Goal: Task Accomplishment & Management: Complete application form

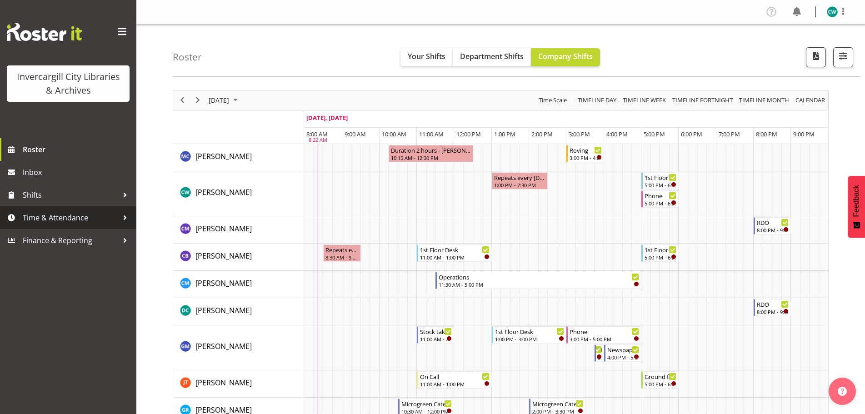
click at [69, 219] on span "Time & Attendance" at bounding box center [70, 218] width 95 height 14
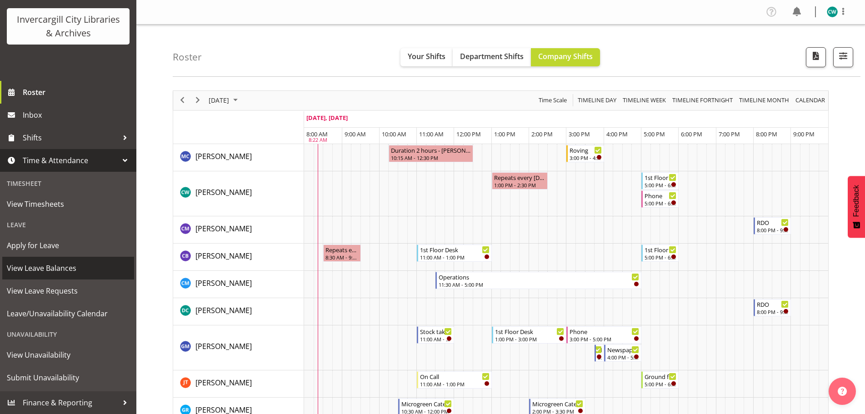
scroll to position [136, 0]
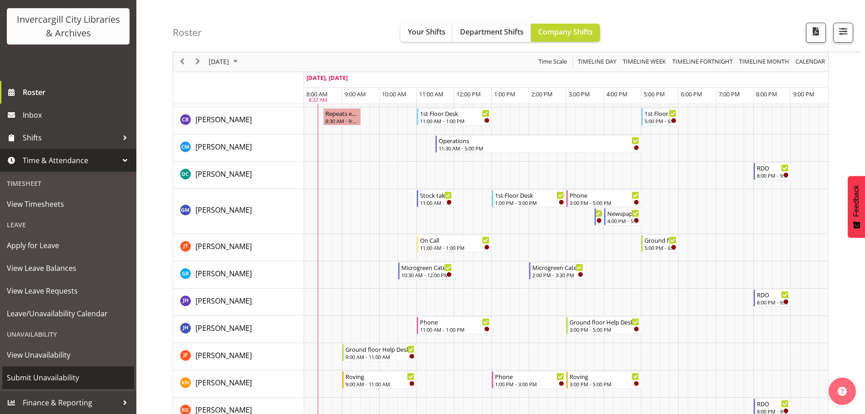
click at [75, 377] on span "Submit Unavailability" at bounding box center [68, 378] width 123 height 14
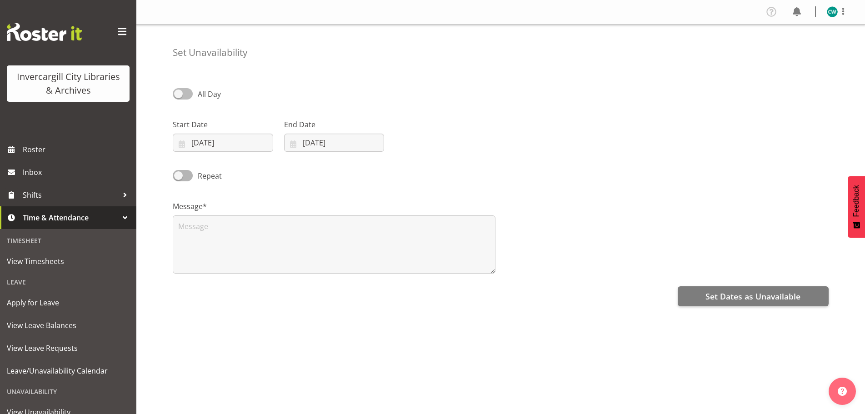
click at [180, 93] on span at bounding box center [183, 93] width 20 height 11
click at [179, 93] on input "All Day" at bounding box center [176, 94] width 6 height 6
checkbox input "true"
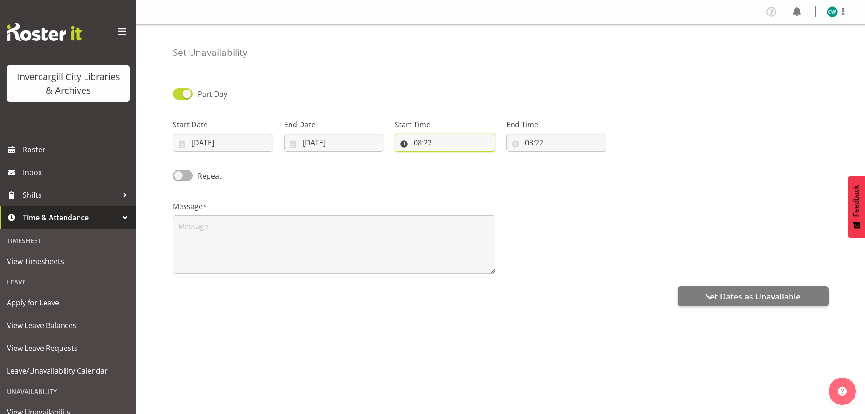
click at [441, 143] on input "08:22" at bounding box center [445, 143] width 100 height 18
click at [458, 168] on select "00 01 02 03 04 05 06 07 08 09 10 11 12 13 14 15 16 17 18 19 20 21 22 23" at bounding box center [457, 166] width 20 height 18
select select "9"
click at [447, 157] on select "00 01 02 03 04 05 06 07 08 09 10 11 12 13 14 15 16 17 18 19 20 21 22 23" at bounding box center [457, 166] width 20 height 18
type input "09:22"
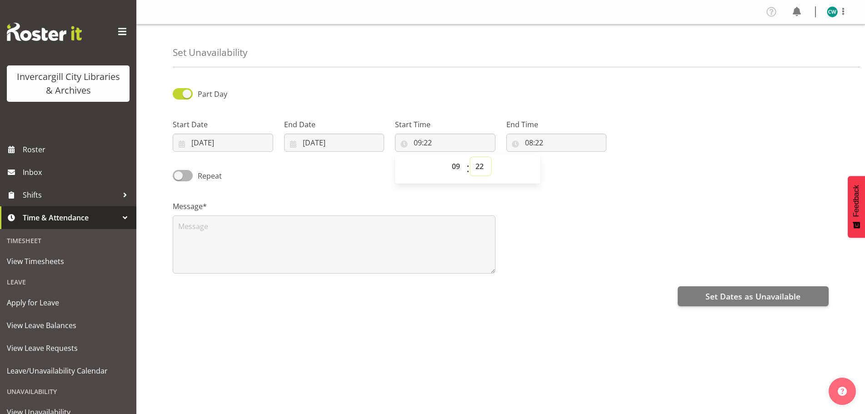
click at [479, 169] on select "00 01 02 03 04 05 06 07 08 09 10 11 12 13 14 15 16 17 18 19 20 21 22 23 24 25 2…" at bounding box center [480, 166] width 20 height 18
select select "30"
click at [470, 157] on select "00 01 02 03 04 05 06 07 08 09 10 11 12 13 14 15 16 17 18 19 20 21 22 23 24 25 2…" at bounding box center [480, 166] width 20 height 18
type input "09:30"
click at [564, 139] on input "08:22" at bounding box center [556, 143] width 100 height 18
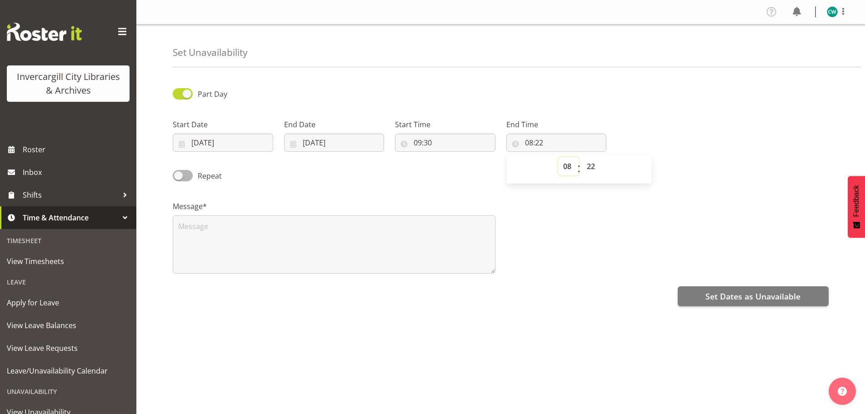
click at [569, 168] on select "00 01 02 03 04 05 06 07 08 09 10 11 12 13 14 15 16 17 18 19 20 21 22 23" at bounding box center [568, 166] width 20 height 18
select select "10"
click at [558, 157] on select "00 01 02 03 04 05 06 07 08 09 10 11 12 13 14 15 16 17 18 19 20 21 22 23" at bounding box center [568, 166] width 20 height 18
type input "10:22"
click at [590, 169] on select "00 01 02 03 04 05 06 07 08 09 10 11 12 13 14 15 16 17 18 19 20 21 22 23 24 25 2…" at bounding box center [592, 166] width 20 height 18
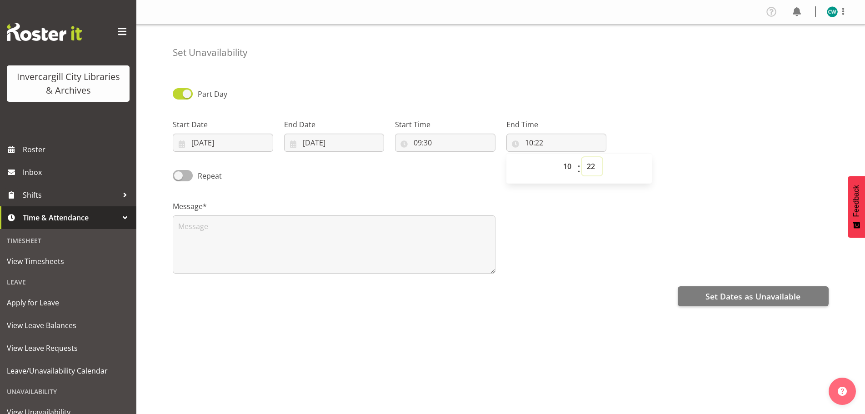
select select "15"
click at [582, 157] on select "00 01 02 03 04 05 06 07 08 09 10 11 12 13 14 15 16 17 18 19 20 21 22 23 24 25 2…" at bounding box center [592, 166] width 20 height 18
type input "10:15"
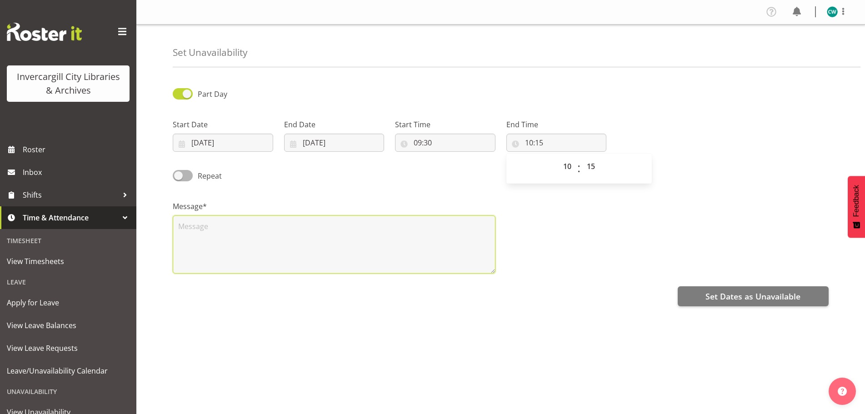
click at [390, 249] on textarea at bounding box center [334, 244] width 323 height 58
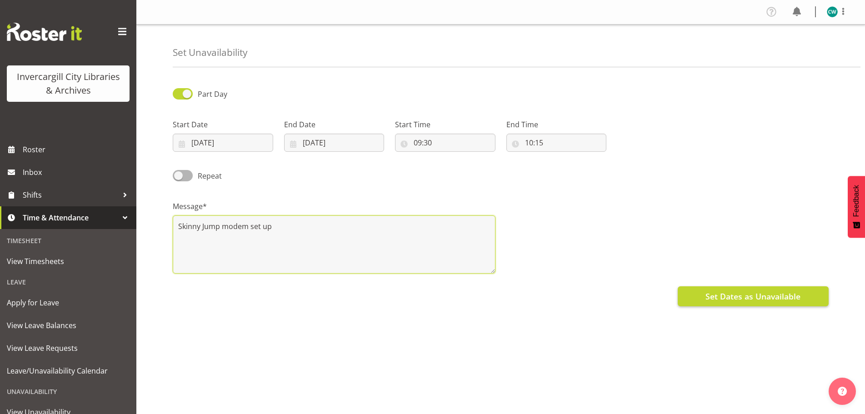
type textarea "Skinny Jump modem set up"
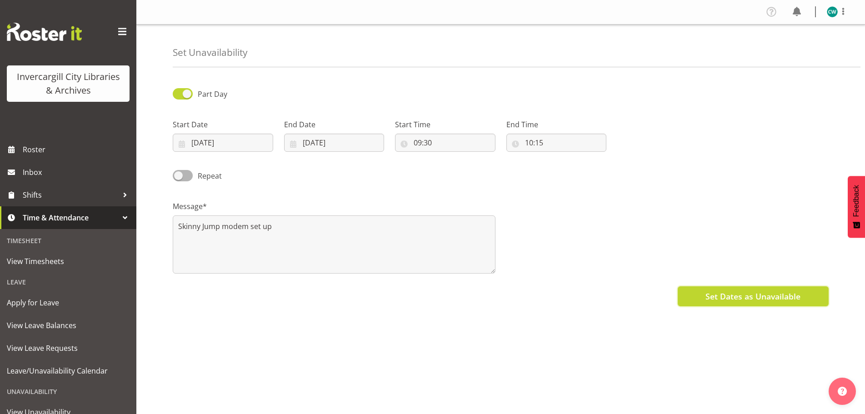
click at [751, 293] on span "Set Dates as Unavailable" at bounding box center [752, 296] width 95 height 12
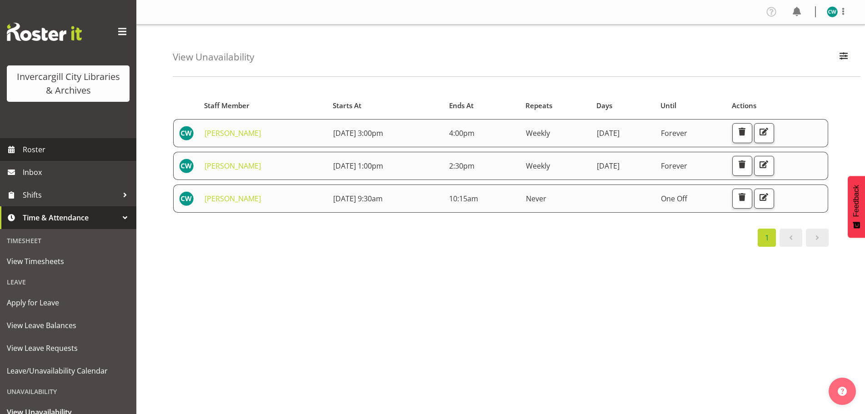
click at [27, 148] on span "Roster" at bounding box center [77, 150] width 109 height 14
